Goal: Consume media (video, audio): Consume media (video, audio)

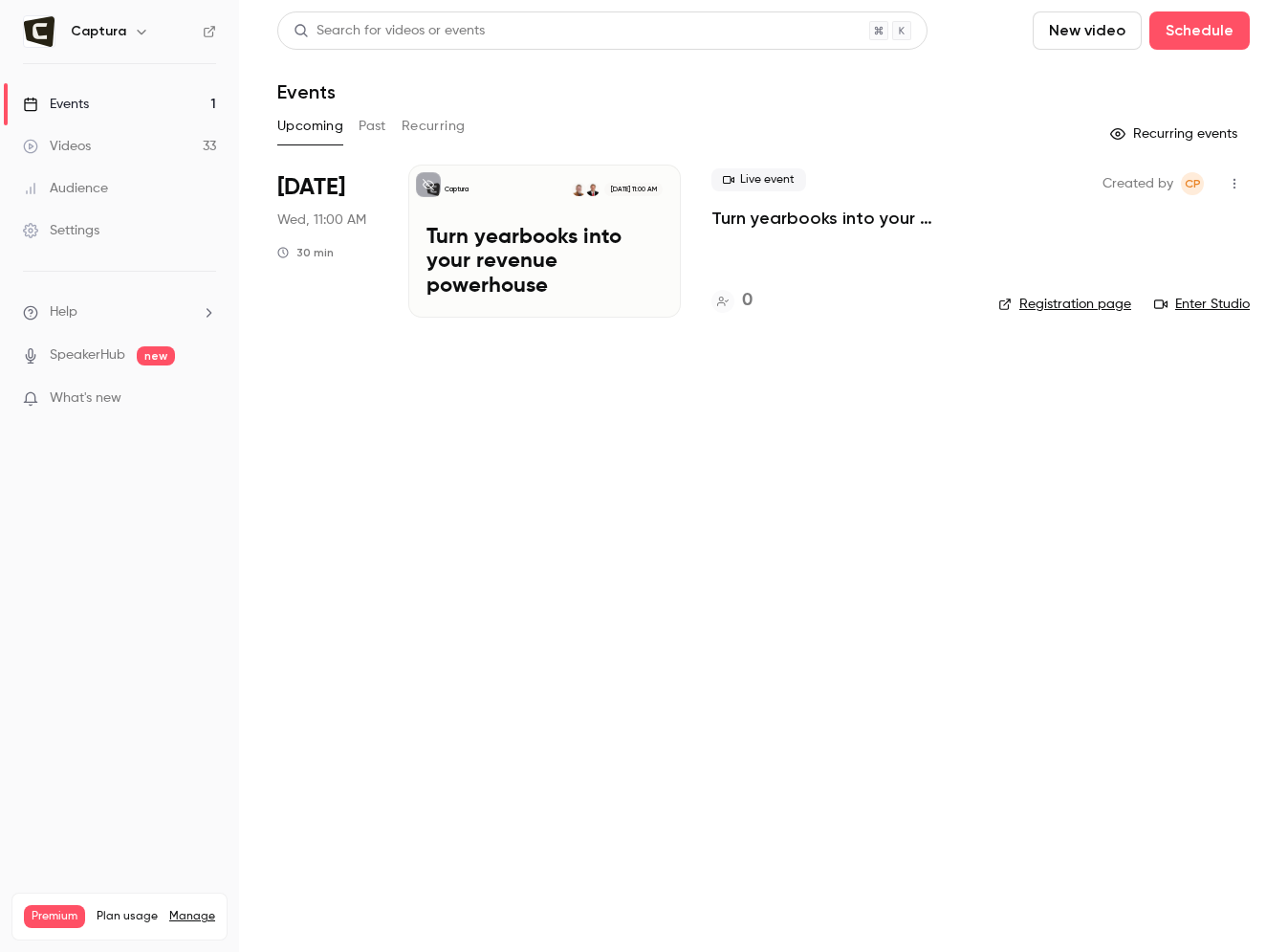
click at [172, 151] on link "Videos 33" at bounding box center [119, 145] width 239 height 42
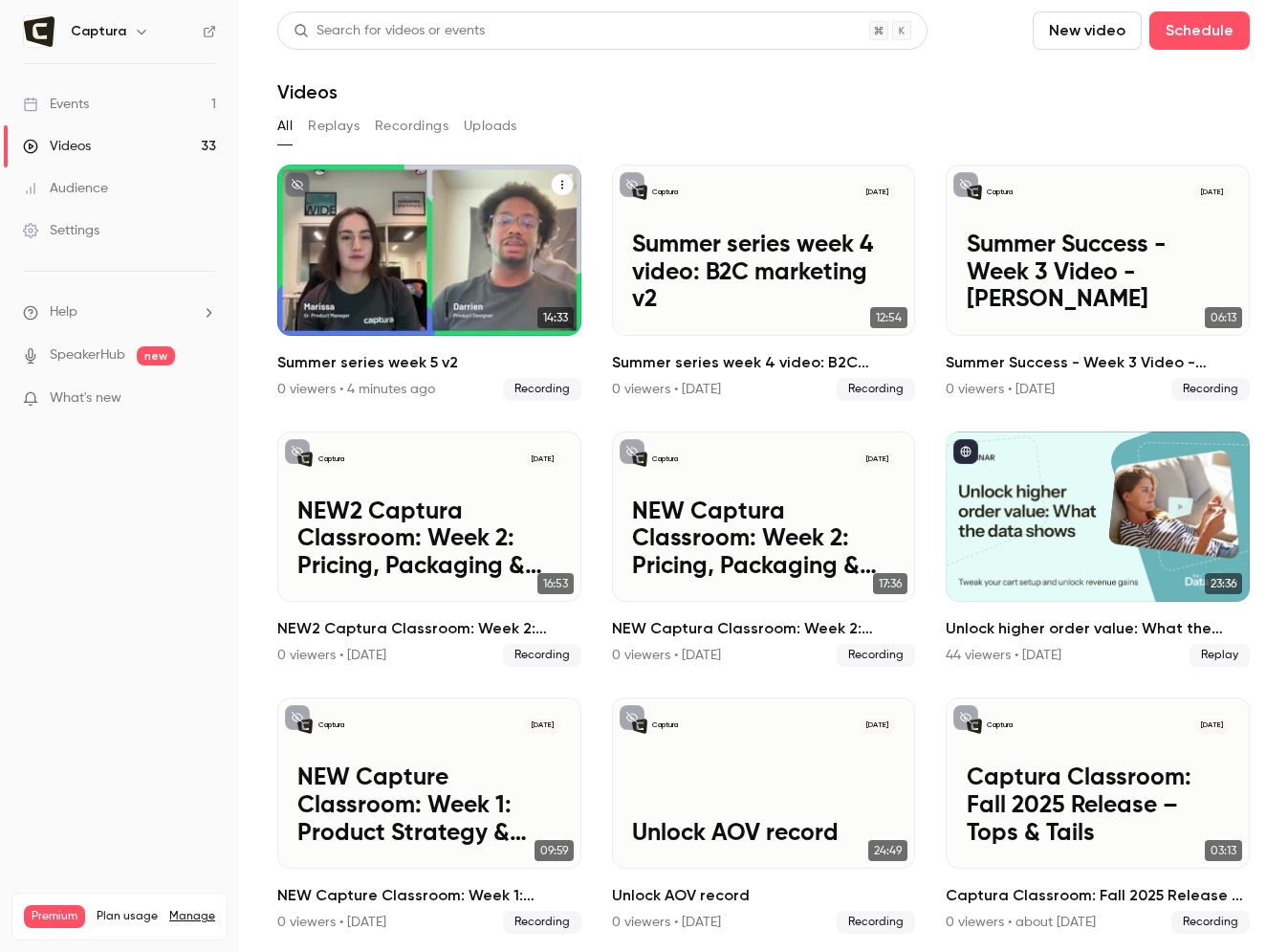
click at [566, 191] on button "Summer series week 5 v2" at bounding box center [563, 185] width 23 height 23
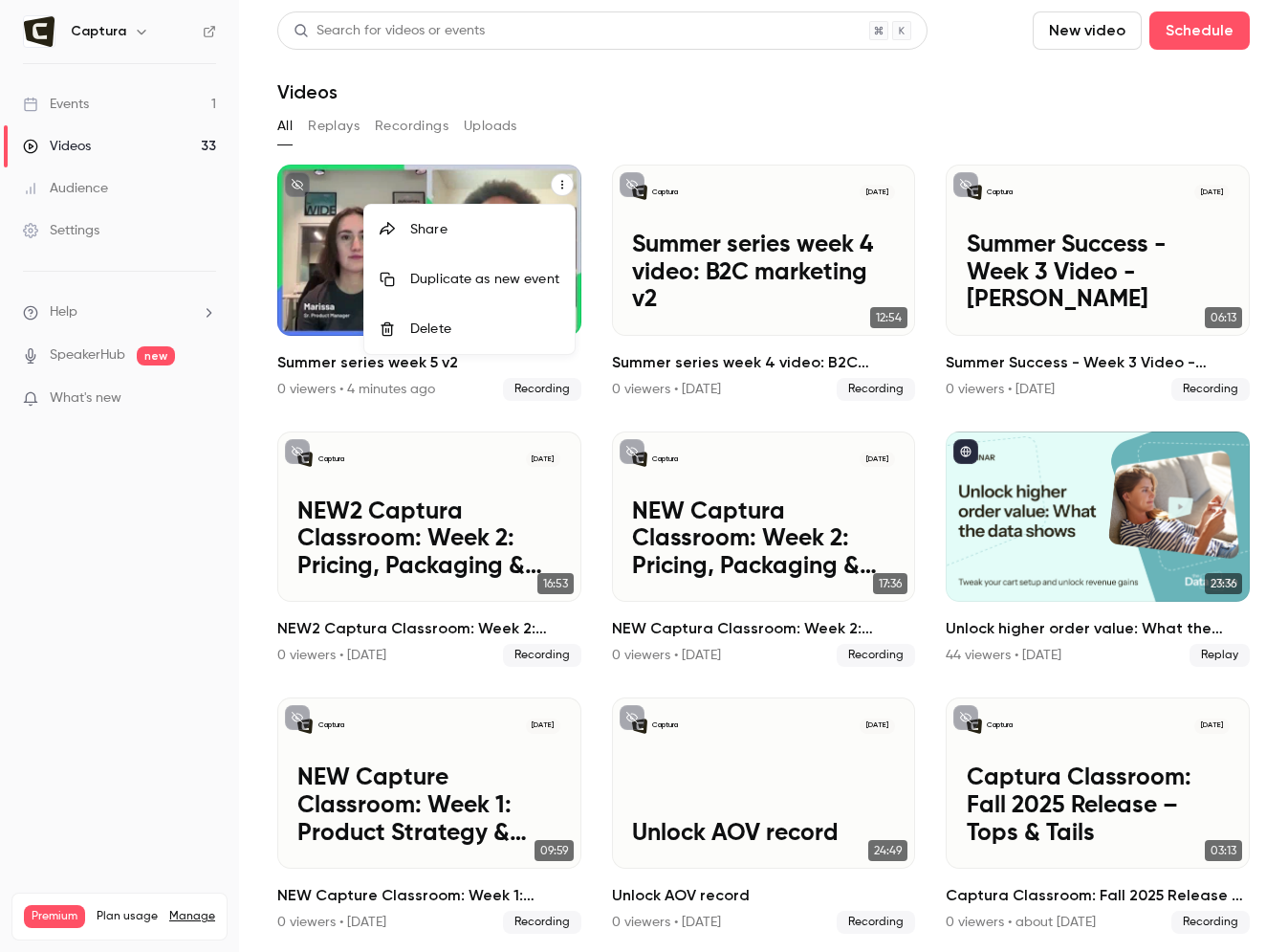
click at [491, 190] on div at bounding box center [644, 476] width 1288 height 952
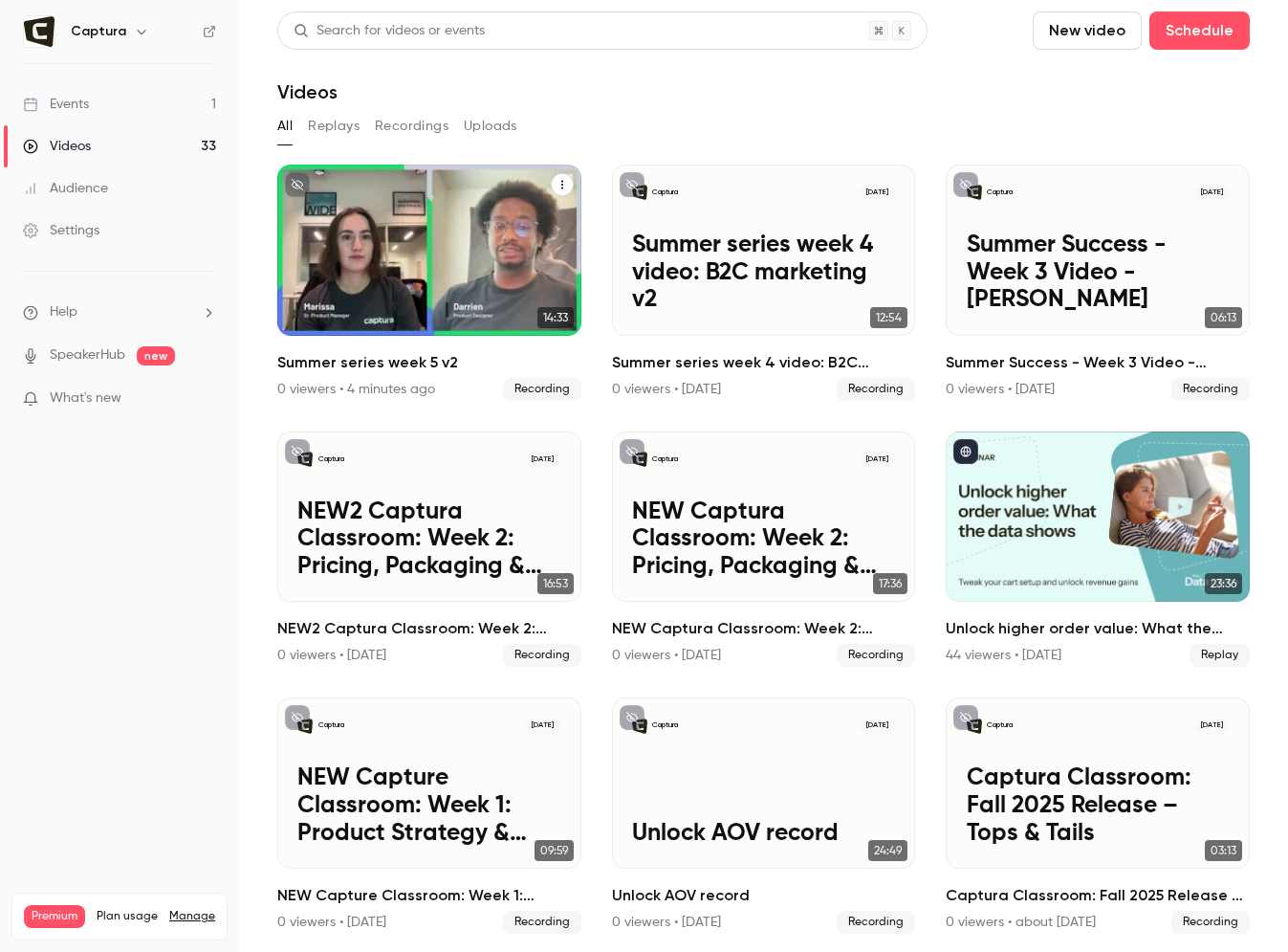
click at [463, 251] on div "Captura [DATE] Summer series week 5 v2" at bounding box center [429, 251] width 304 height 172
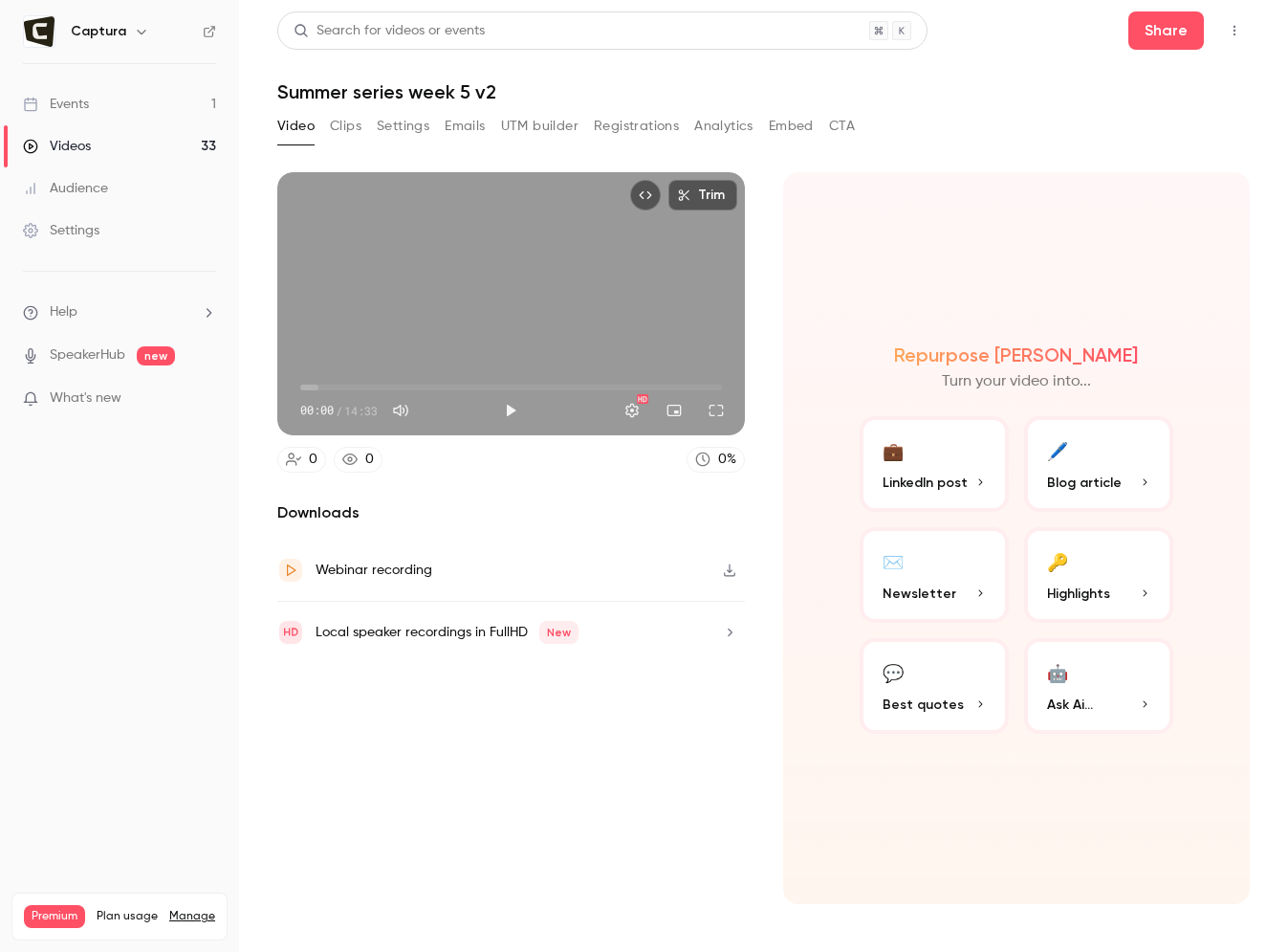
click at [731, 575] on icon "button" at bounding box center [730, 571] width 16 height 14
drag, startPoint x: 1028, startPoint y: 379, endPoint x: 1028, endPoint y: 351, distance: 28.0
click at [1028, 351] on div "Repurpose Ai Turn your video into..." at bounding box center [1017, 368] width 315 height 50
click at [1028, 351] on h2 "Repurpose [PERSON_NAME]" at bounding box center [1016, 355] width 244 height 23
click at [358, 714] on div "Downloads Webinar recording Local speaker recordings in FullHD New" at bounding box center [511, 702] width 468 height 403
